Goal: Navigation & Orientation: Find specific page/section

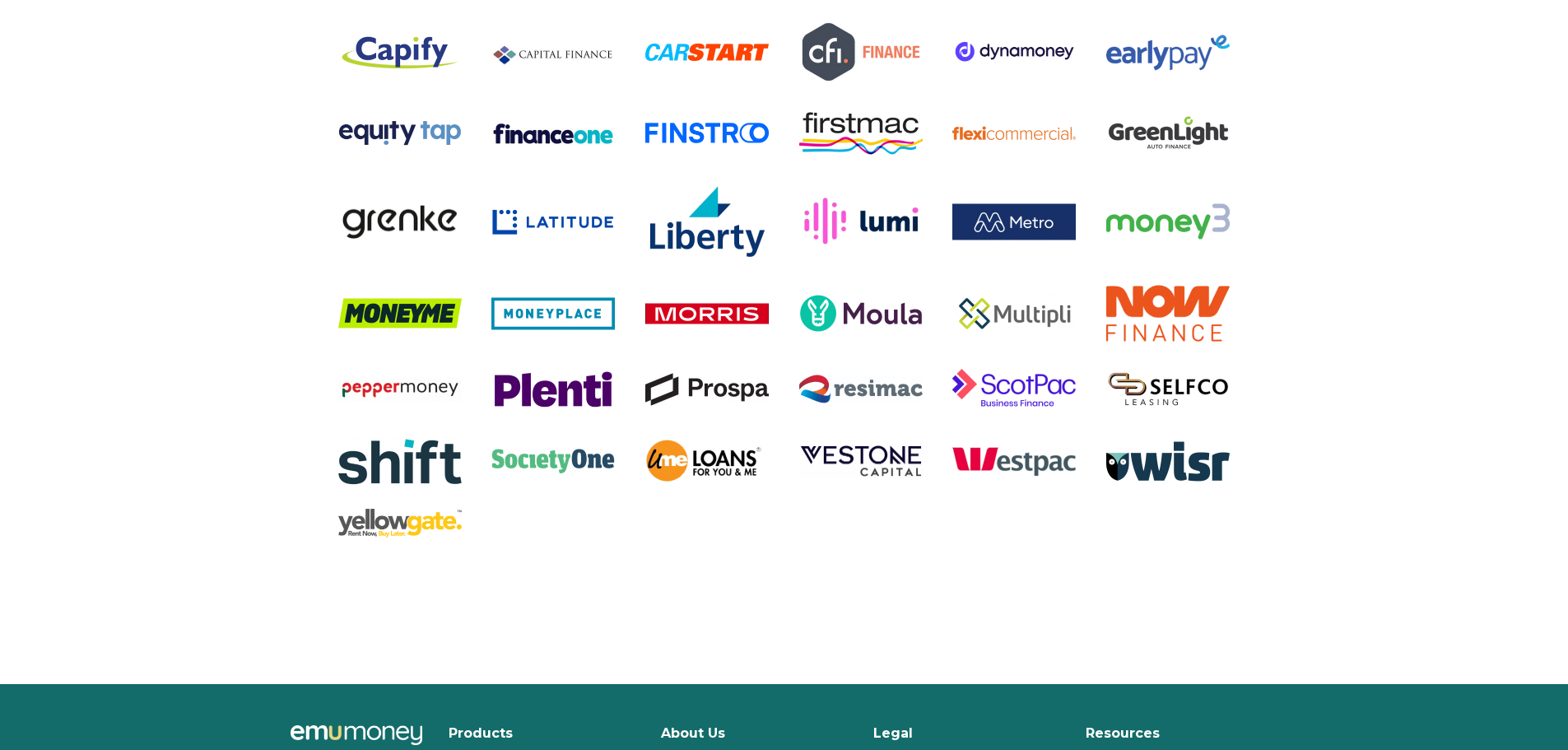
scroll to position [3476, 0]
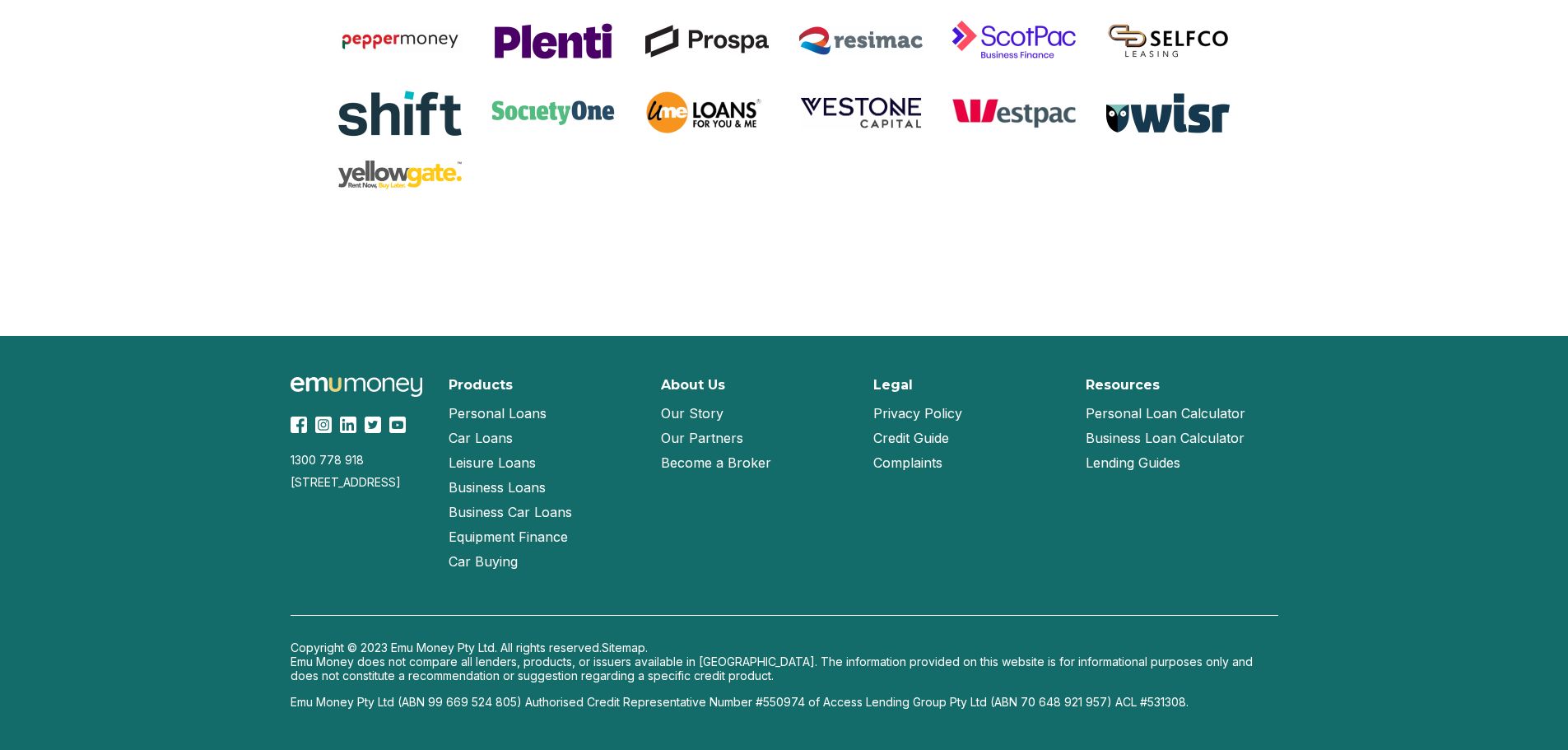
drag, startPoint x: 291, startPoint y: 479, endPoint x: 373, endPoint y: 527, distance: 95.0
click at [373, 527] on div "1300 778 918 Suite 722, UL40, Level 2, 1341 Dandenong Road, Chadstone, Victoria…" at bounding box center [785, 542] width 1054 height 414
drag, startPoint x: 236, startPoint y: 374, endPoint x: 384, endPoint y: 390, distance: 148.9
click at [384, 390] on div "1300 778 918 Suite 722, UL40, Level 2, 1341 Dandenong Road, Chadstone, Victoria…" at bounding box center [784, 542] width 1568 height 414
click at [471, 438] on link "Car Loans" at bounding box center [480, 437] width 64 height 25
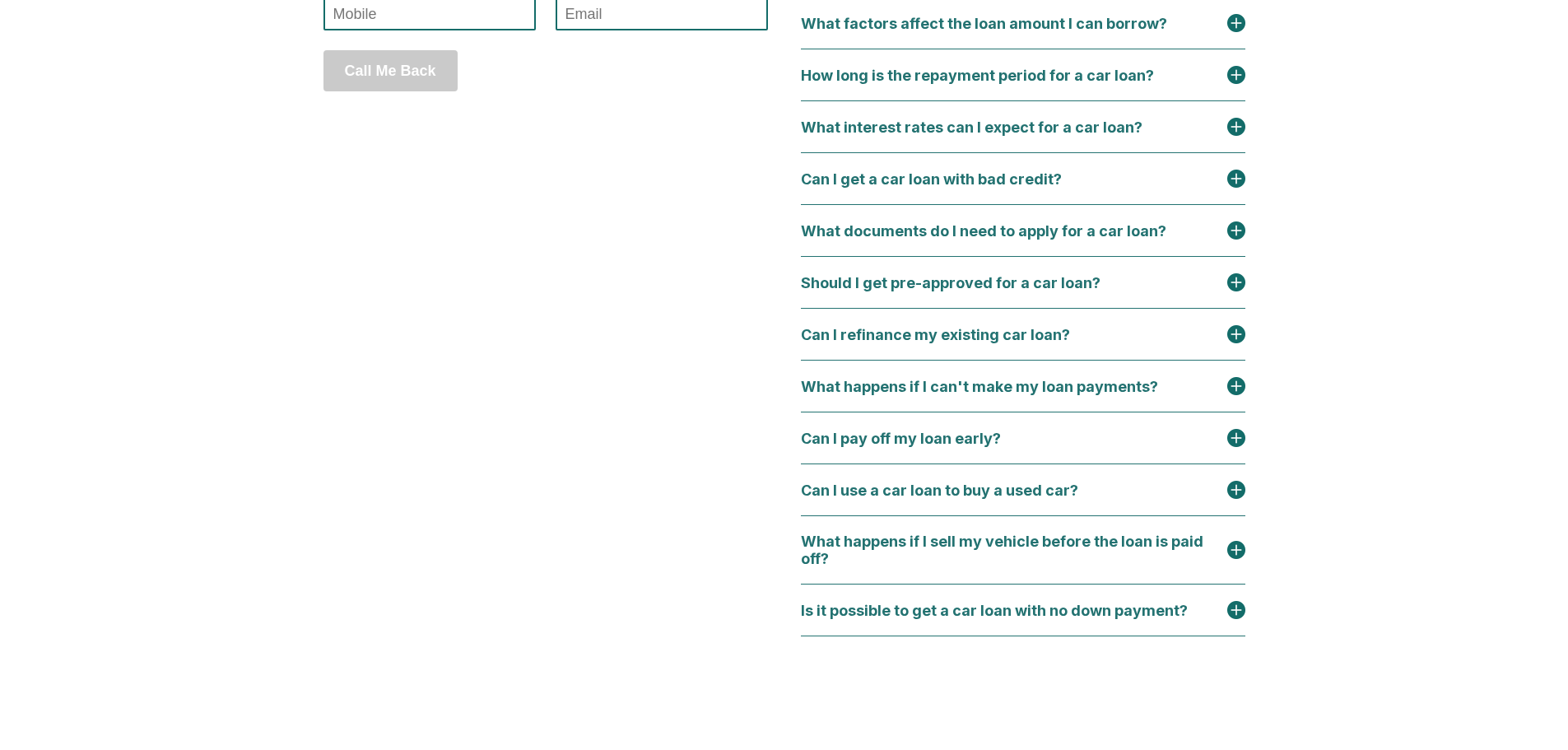
scroll to position [7773, 0]
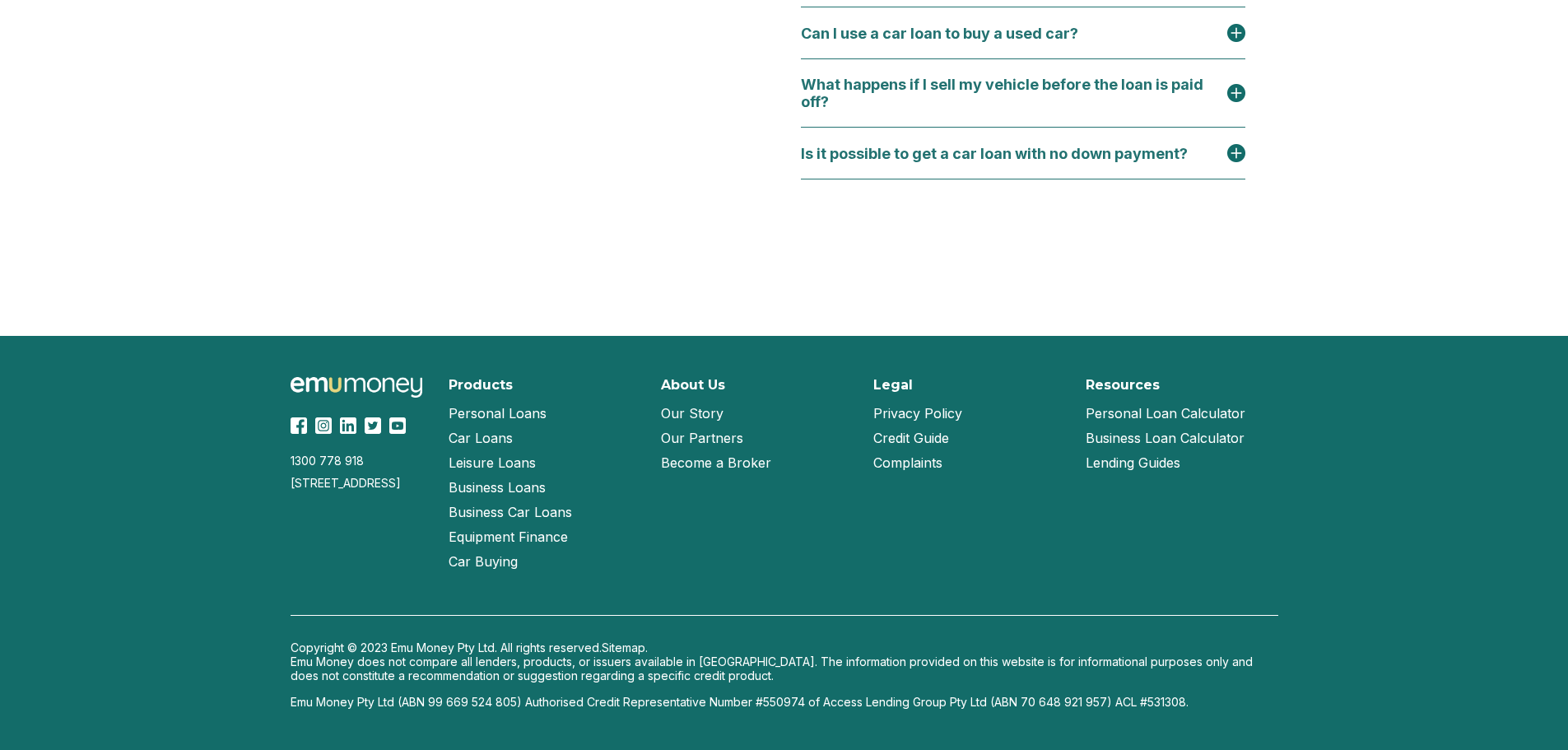
drag, startPoint x: 287, startPoint y: 483, endPoint x: 404, endPoint y: 530, distance: 126.1
click at [404, 530] on div "1300 778 918 Suite 722, UL40, Level 2, 1341 Dandenong Road, Chadstone, Victoria…" at bounding box center [785, 542] width 1054 height 414
copy div "[STREET_ADDRESS]"
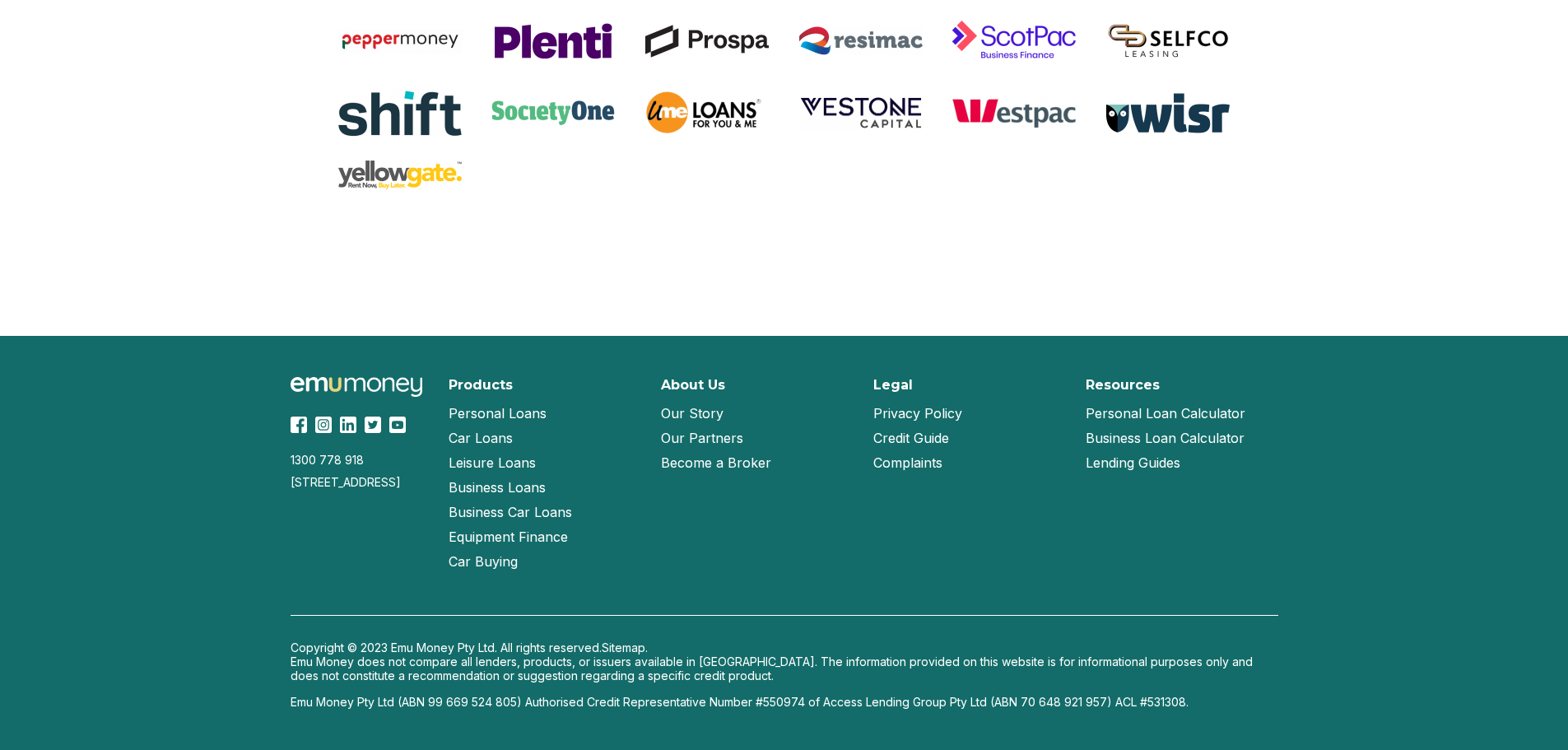
scroll to position [3476, 0]
